Goal: Task Accomplishment & Management: Manage account settings

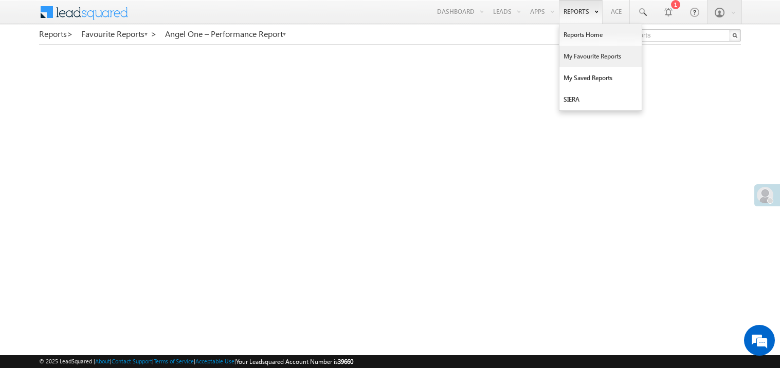
click at [574, 57] on link "My Favourite Reports" at bounding box center [600, 57] width 82 height 22
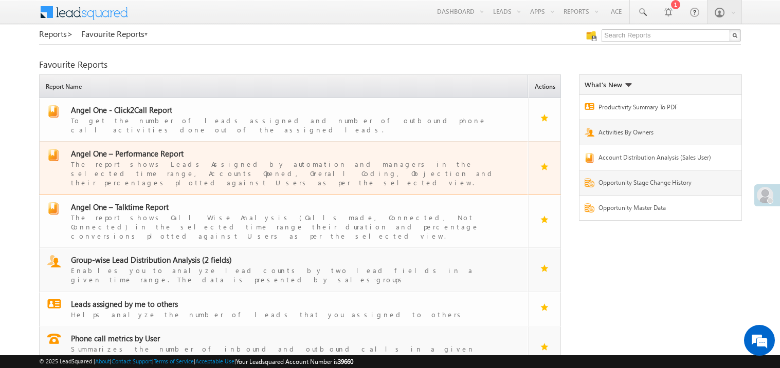
click at [146, 149] on span "Angel One – Performance Report" at bounding box center [127, 154] width 113 height 10
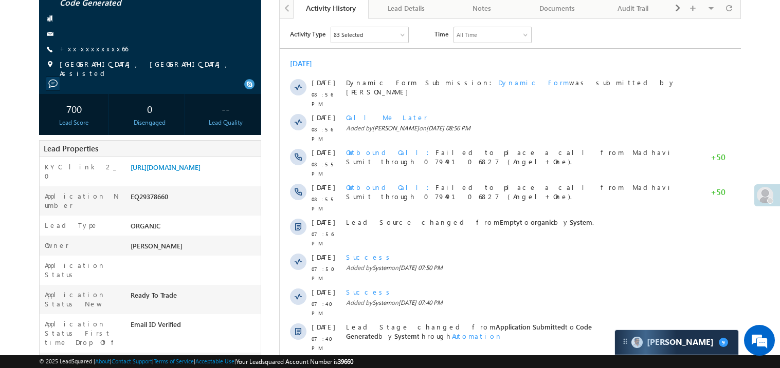
scroll to position [61, 0]
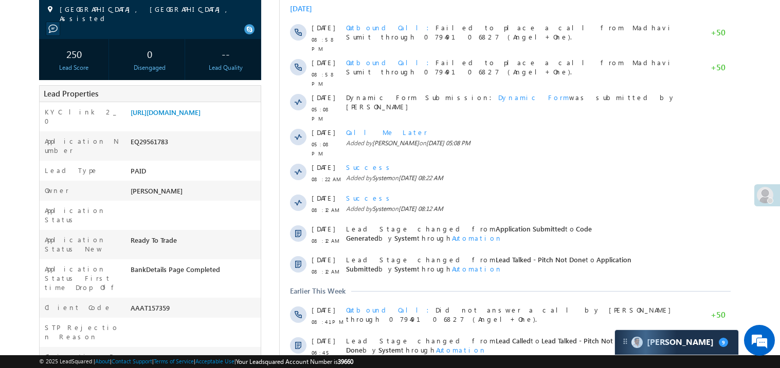
scroll to position [164, 0]
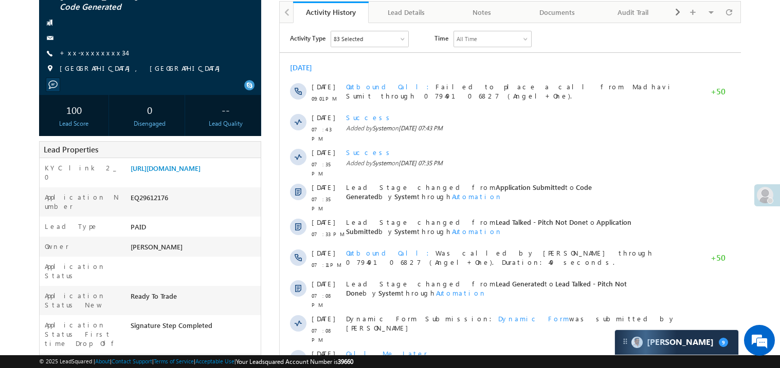
scroll to position [82, 0]
